Goal: Task Accomplishment & Management: Manage account settings

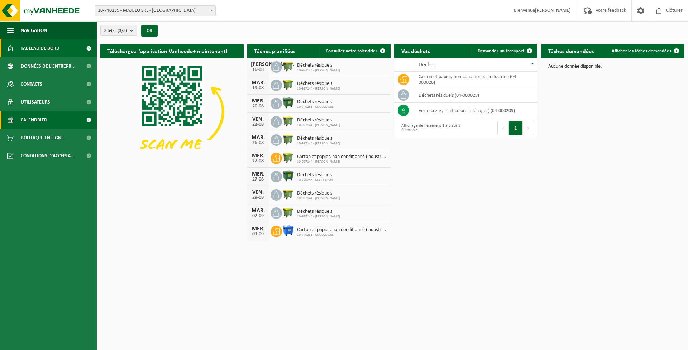
click at [89, 119] on span at bounding box center [89, 120] width 16 height 18
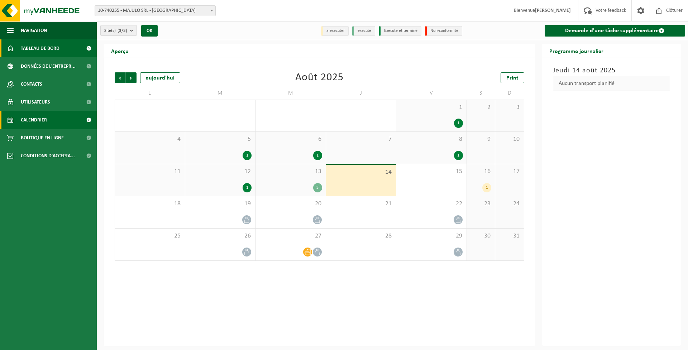
click at [53, 45] on span "Tableau de bord" at bounding box center [40, 48] width 39 height 18
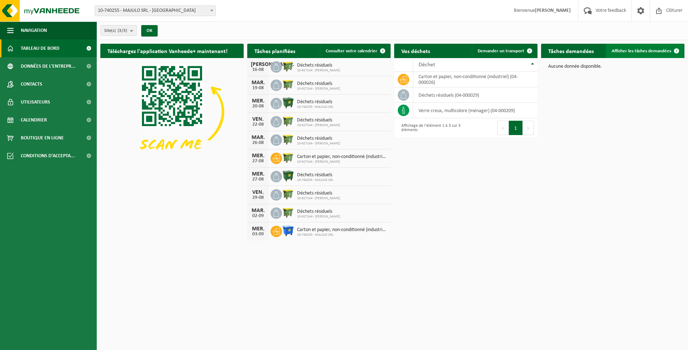
click at [641, 52] on span "Afficher les tâches demandées" at bounding box center [641, 51] width 59 height 5
click at [131, 31] on b "submit" at bounding box center [133, 30] width 6 height 10
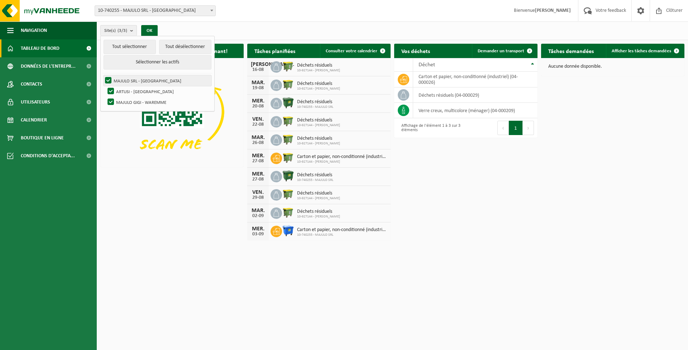
click at [135, 77] on label "MAJULO SRL - [GEOGRAPHIC_DATA]" at bounding box center [158, 80] width 108 height 11
click at [103, 75] on input "MAJULO SRL - [GEOGRAPHIC_DATA]" at bounding box center [102, 75] width 0 height 0
click at [135, 77] on label "MAJULO SRL - [GEOGRAPHIC_DATA]" at bounding box center [158, 80] width 108 height 11
click at [103, 75] on input "MAJULO SRL - [GEOGRAPHIC_DATA]" at bounding box center [102, 75] width 0 height 0
checkbox input "true"
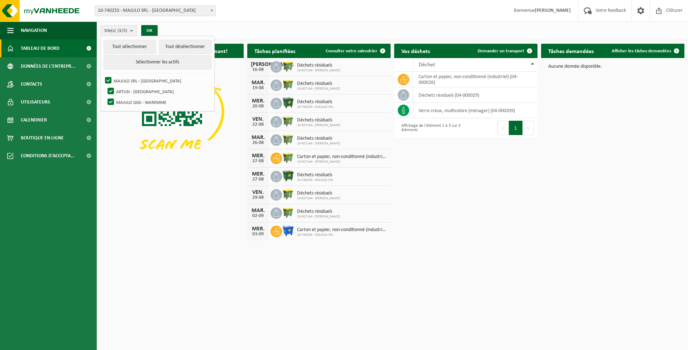
click at [185, 223] on div "Téléchargez l'application Vanheede+ maintenant! Cachez Tâches planifiées Consul…" at bounding box center [393, 142] width 588 height 204
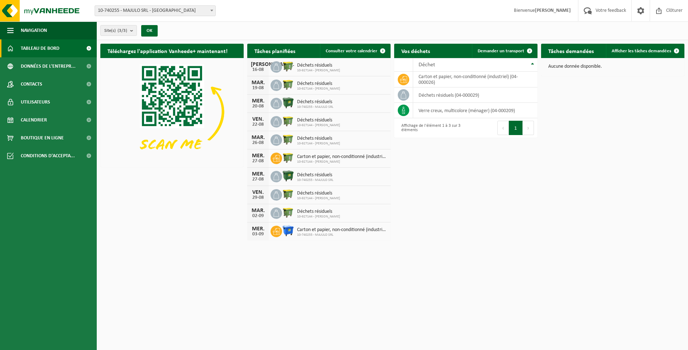
click at [313, 103] on span "Déchets résiduels" at bounding box center [315, 102] width 36 height 6
click at [277, 101] on icon at bounding box center [276, 103] width 6 height 7
click at [252, 101] on div "MER." at bounding box center [258, 101] width 14 height 6
click at [296, 101] on div "Déchets résiduels 10-740255 - MAJULO SRL" at bounding box center [314, 103] width 40 height 11
click at [381, 50] on span at bounding box center [383, 51] width 14 height 14
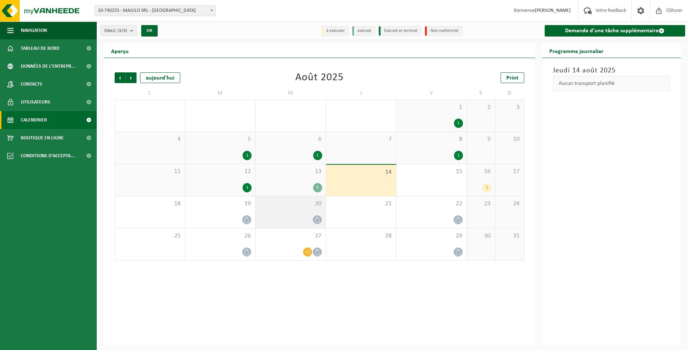
click at [313, 220] on div at bounding box center [318, 220] width 10 height 10
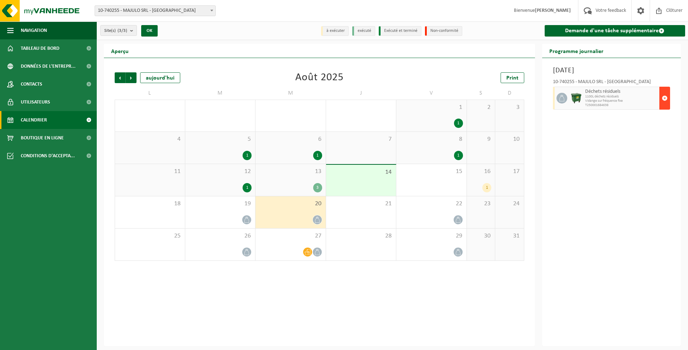
click at [664, 100] on span "button" at bounding box center [665, 98] width 6 height 14
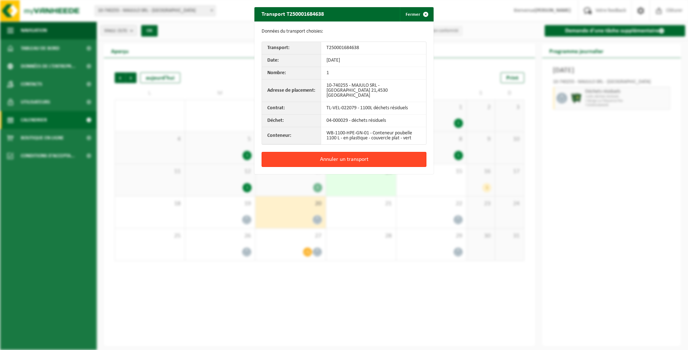
click at [341, 154] on button "Annuler un transport" at bounding box center [344, 159] width 165 height 15
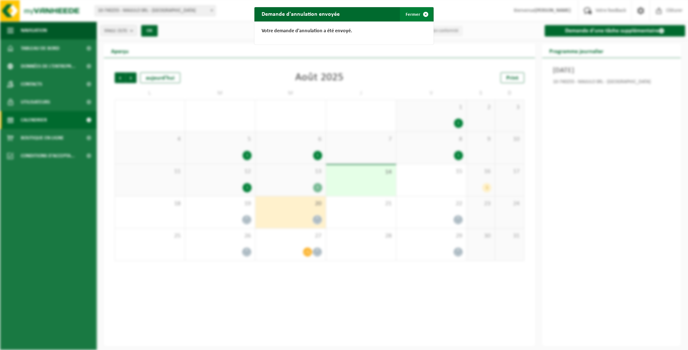
click at [419, 16] on span "button" at bounding box center [426, 14] width 14 height 14
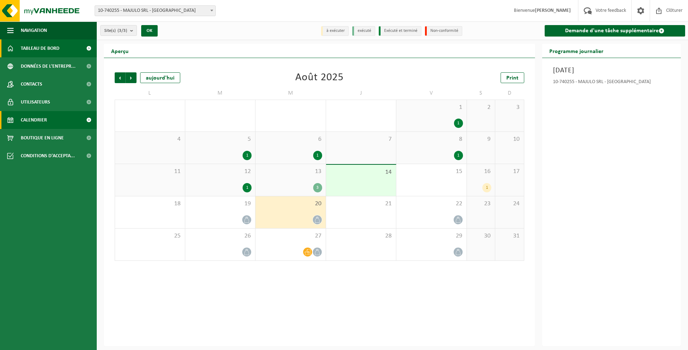
click at [63, 48] on link "Tableau de bord" at bounding box center [48, 48] width 97 height 18
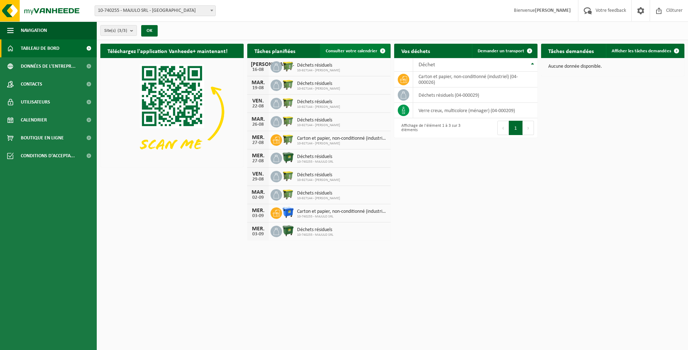
click at [350, 48] on link "Consulter votre calendrier" at bounding box center [355, 51] width 70 height 14
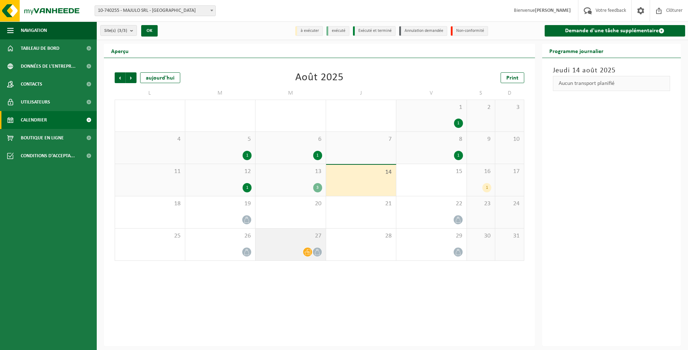
click at [313, 252] on span at bounding box center [317, 252] width 9 height 9
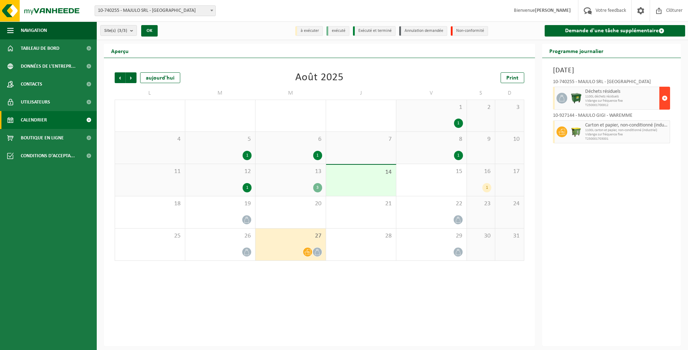
click at [664, 100] on span "button" at bounding box center [665, 98] width 6 height 14
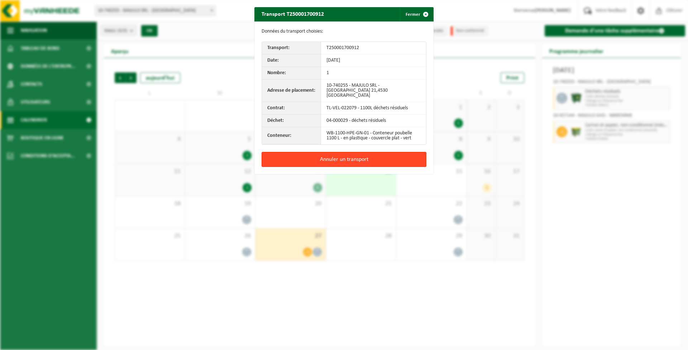
click at [372, 154] on button "Annuler un transport" at bounding box center [344, 159] width 165 height 15
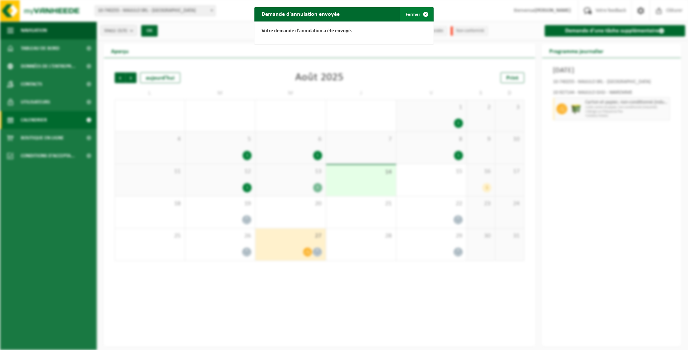
click at [407, 13] on button "Fermer" at bounding box center [416, 14] width 33 height 14
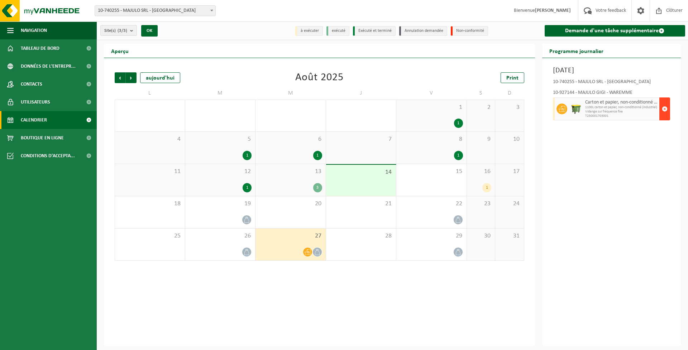
click at [663, 111] on span "button" at bounding box center [665, 109] width 6 height 14
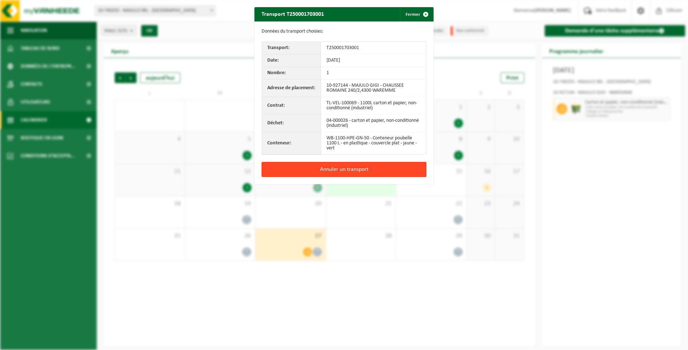
click at [343, 165] on button "Annuler un transport" at bounding box center [344, 169] width 165 height 15
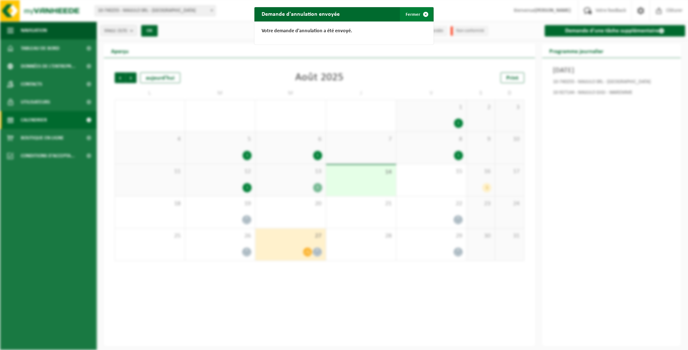
click at [415, 12] on button "Fermer" at bounding box center [416, 14] width 33 height 14
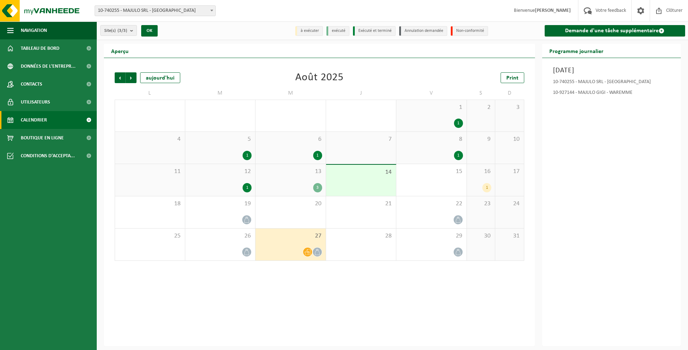
click at [424, 33] on li "Annulation demandée" at bounding box center [423, 31] width 48 height 10
click at [424, 30] on li "Annulation demandée" at bounding box center [423, 31] width 48 height 10
click at [58, 46] on span "Tableau de bord" at bounding box center [40, 48] width 39 height 18
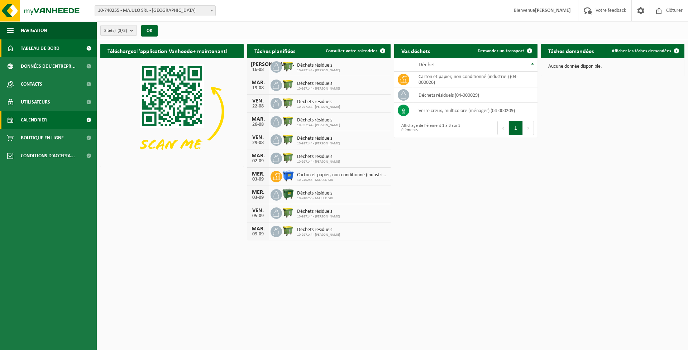
click at [53, 124] on link "Calendrier" at bounding box center [48, 120] width 97 height 18
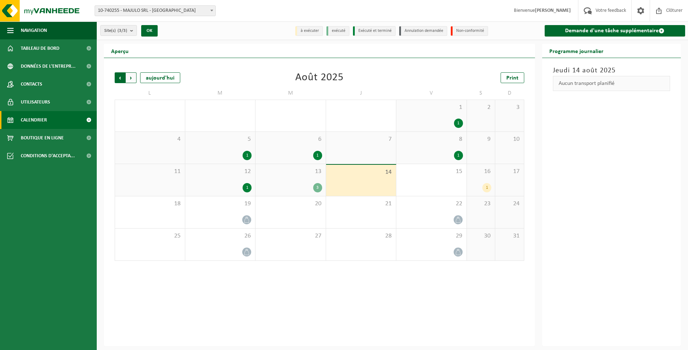
click at [132, 78] on span "Suivant" at bounding box center [131, 77] width 11 height 11
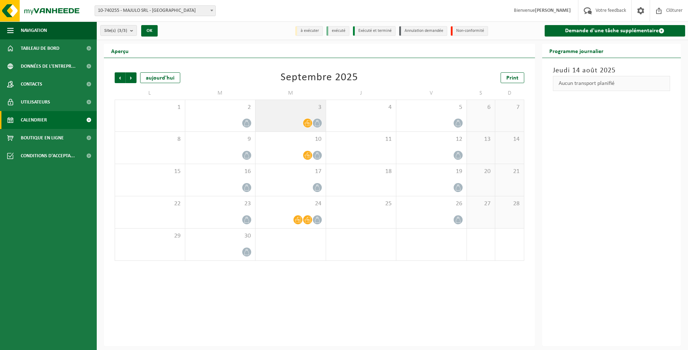
click at [320, 124] on icon at bounding box center [317, 123] width 6 height 6
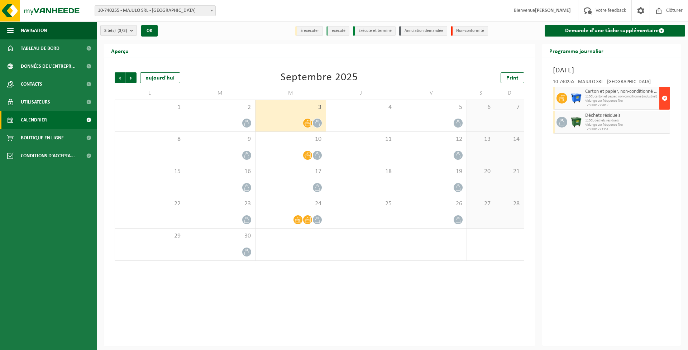
click at [664, 99] on span "button" at bounding box center [665, 98] width 6 height 14
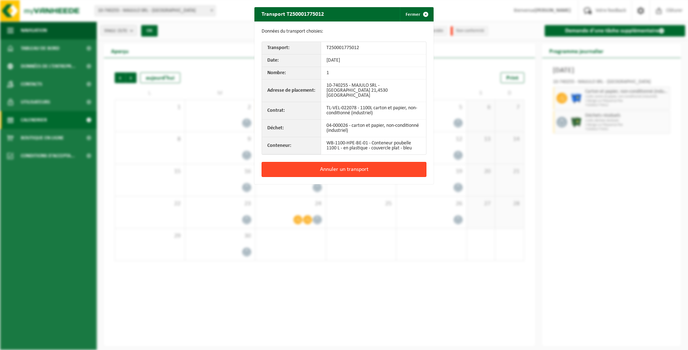
click at [370, 163] on button "Annuler un transport" at bounding box center [344, 169] width 165 height 15
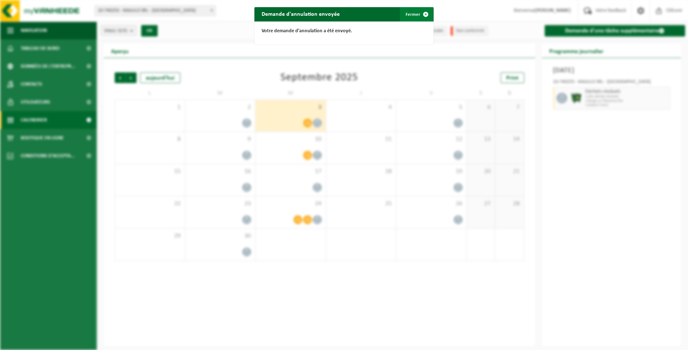
click at [411, 14] on button "Fermer" at bounding box center [416, 14] width 33 height 14
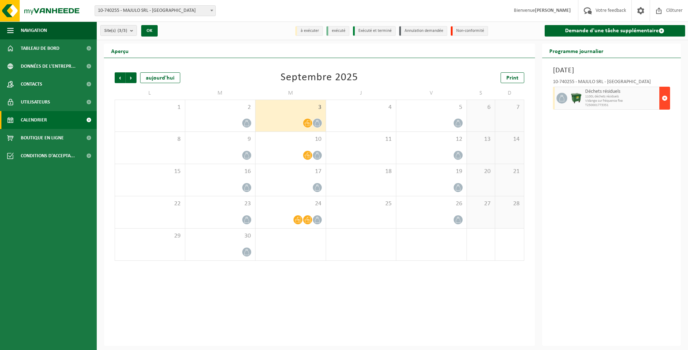
click at [666, 98] on span "button" at bounding box center [665, 98] width 6 height 14
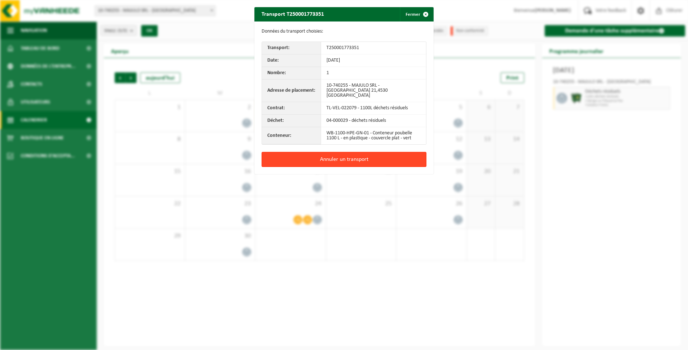
click at [363, 152] on button "Annuler un transport" at bounding box center [344, 159] width 165 height 15
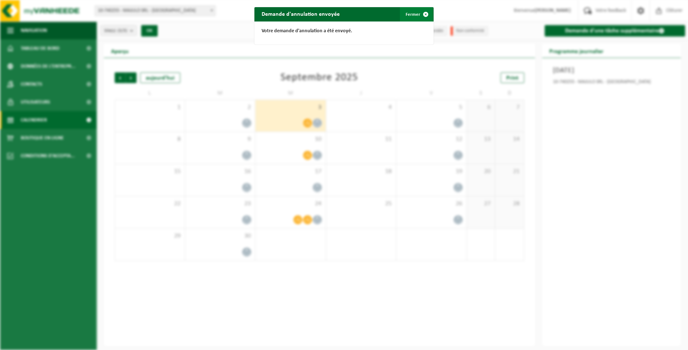
click at [414, 11] on button "Fermer" at bounding box center [416, 14] width 33 height 14
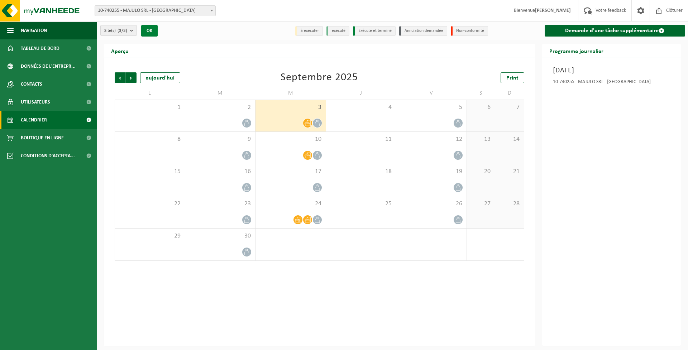
click at [150, 32] on button "OK" at bounding box center [149, 30] width 16 height 11
click at [152, 30] on button "OK" at bounding box center [149, 30] width 16 height 11
click at [669, 10] on span "Clôturer" at bounding box center [674, 10] width 20 height 21
